Goal: Find specific page/section: Find specific page/section

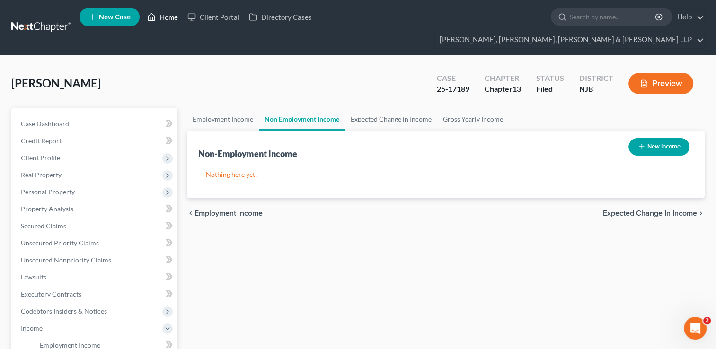
click at [159, 21] on link "Home" at bounding box center [163, 17] width 40 height 17
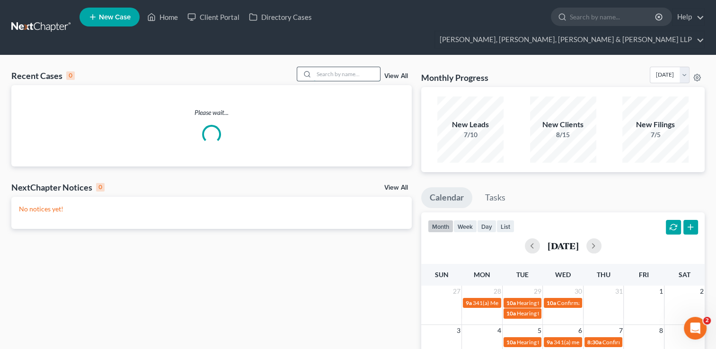
click at [331, 67] on input "search" at bounding box center [347, 74] width 66 height 14
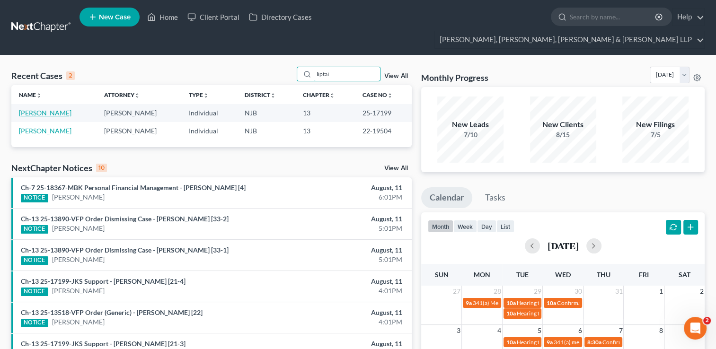
type input "liptai"
click at [39, 109] on link "[PERSON_NAME]" at bounding box center [45, 113] width 53 height 8
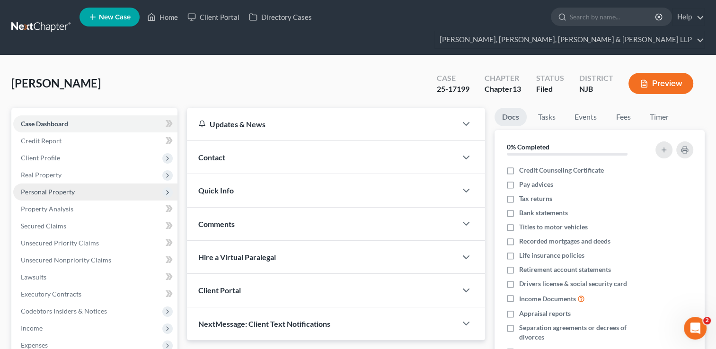
click at [62, 188] on span "Personal Property" at bounding box center [48, 192] width 54 height 8
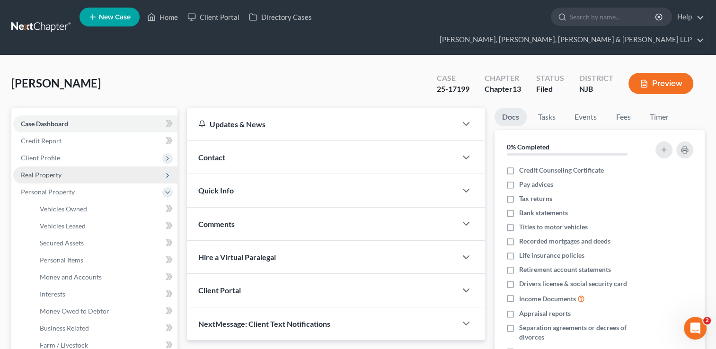
click at [50, 171] on span "Real Property" at bounding box center [41, 175] width 41 height 8
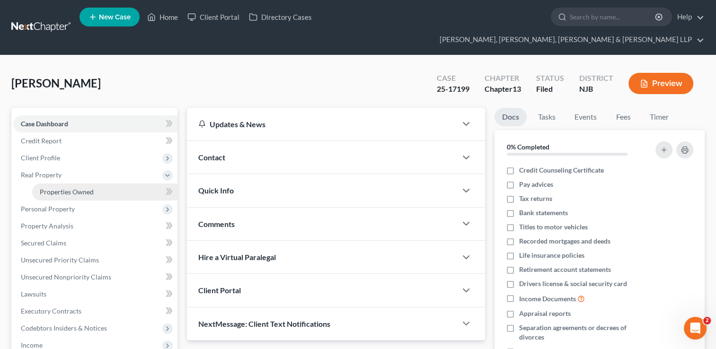
click at [69, 188] on span "Properties Owned" at bounding box center [67, 192] width 54 height 8
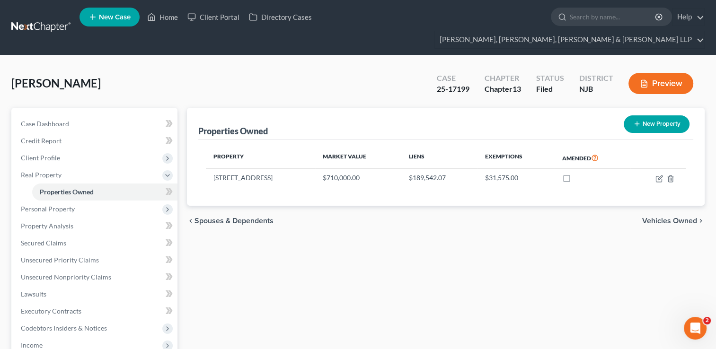
scroll to position [142, 0]
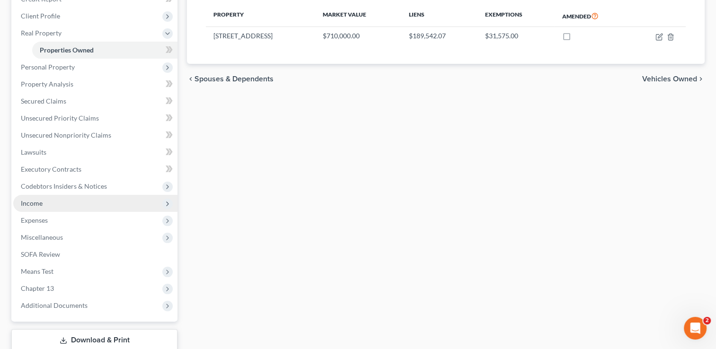
click at [55, 195] on span "Income" at bounding box center [95, 203] width 164 height 17
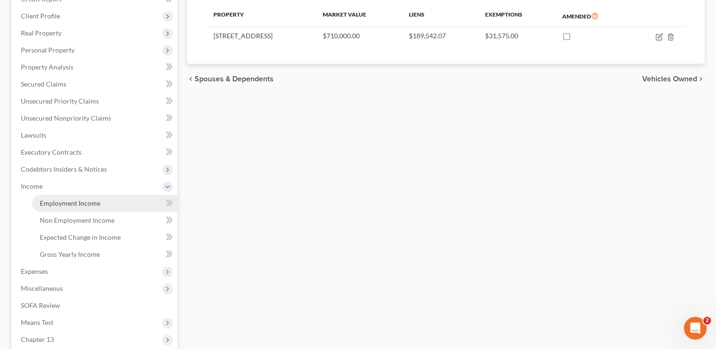
click at [88, 199] on span "Employment Income" at bounding box center [70, 203] width 61 height 8
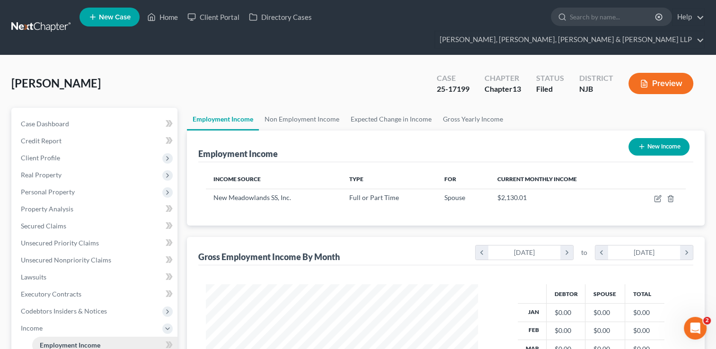
scroll to position [169, 291]
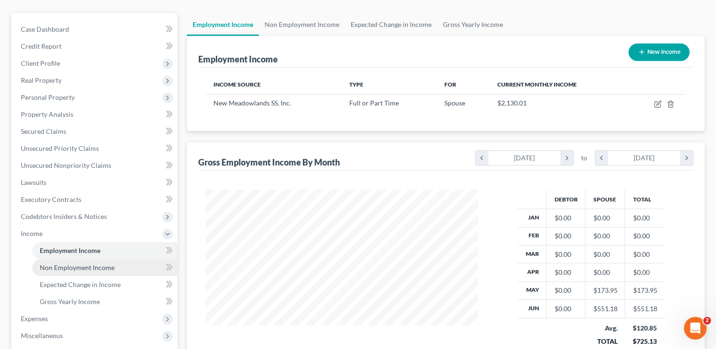
click at [101, 264] on span "Non Employment Income" at bounding box center [77, 268] width 75 height 8
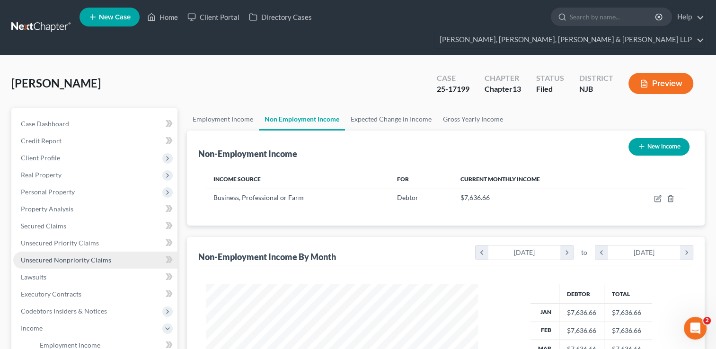
scroll to position [169, 291]
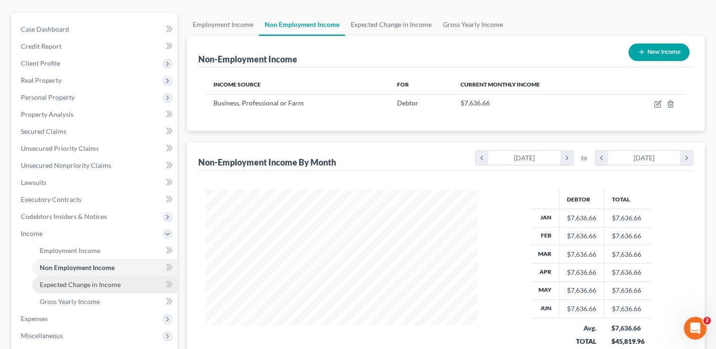
click at [115, 281] on span "Expected Change in Income" at bounding box center [80, 285] width 81 height 8
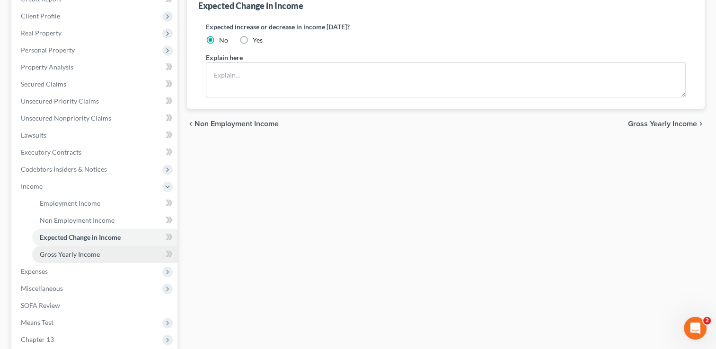
click at [108, 246] on link "Gross Yearly Income" at bounding box center [104, 254] width 145 height 17
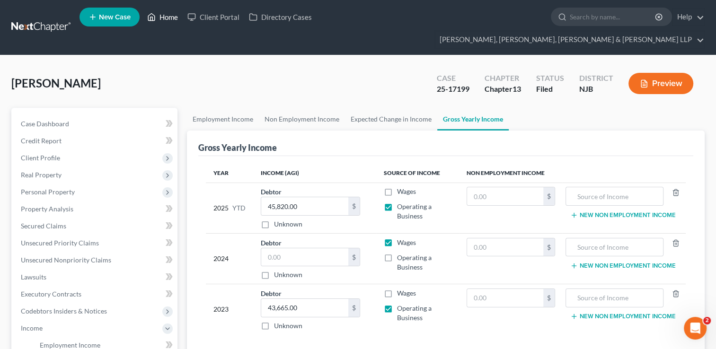
click at [169, 21] on link "Home" at bounding box center [163, 17] width 40 height 17
